Goal: Complete application form: Complete application form

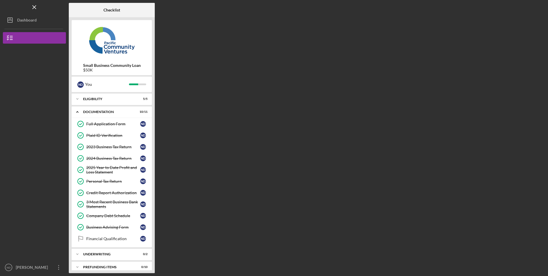
click at [97, 213] on link "Company Debt Schedule Company Debt Schedule N D" at bounding box center [112, 215] width 75 height 11
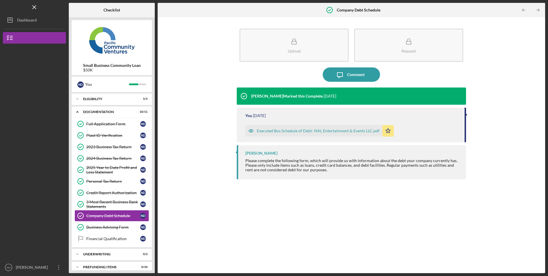
click at [291, 52] on div "Upload" at bounding box center [294, 51] width 13 height 4
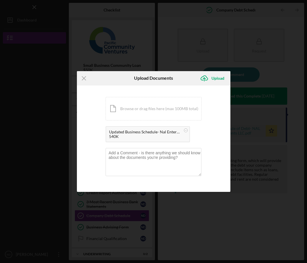
click at [219, 77] on div "Upload" at bounding box center [217, 78] width 13 height 11
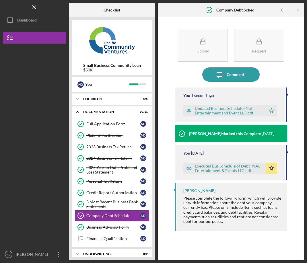
click at [19, 255] on div "[PERSON_NAME]" at bounding box center [32, 255] width 37 height 13
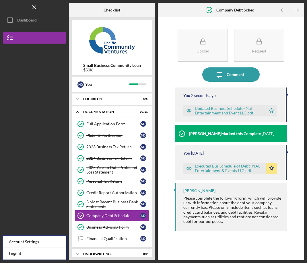
click at [14, 254] on link "Logout" at bounding box center [34, 254] width 63 height 12
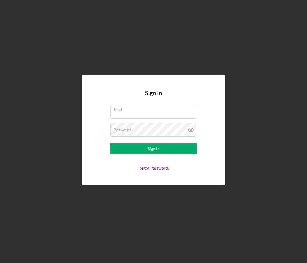
type input "[EMAIL_ADDRESS][DOMAIN_NAME]"
